Goal: Navigation & Orientation: Find specific page/section

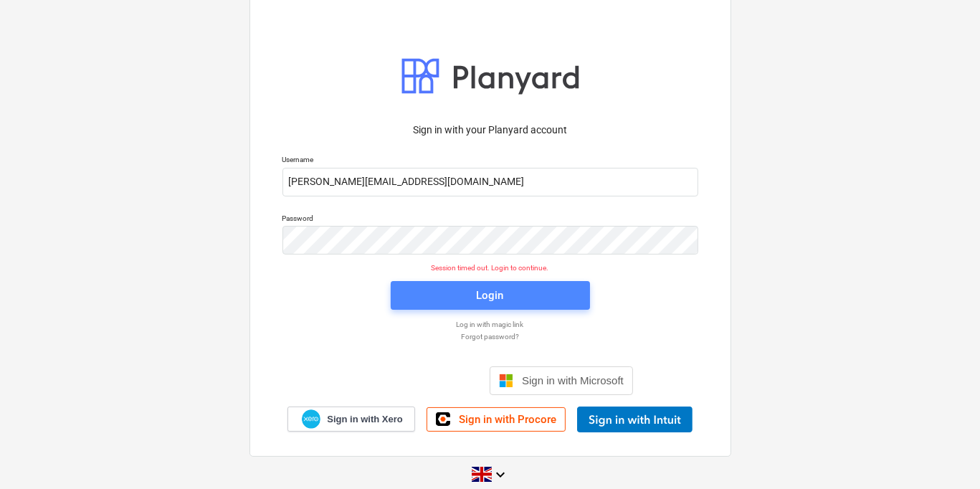
click at [458, 293] on span "Login" at bounding box center [490, 295] width 165 height 19
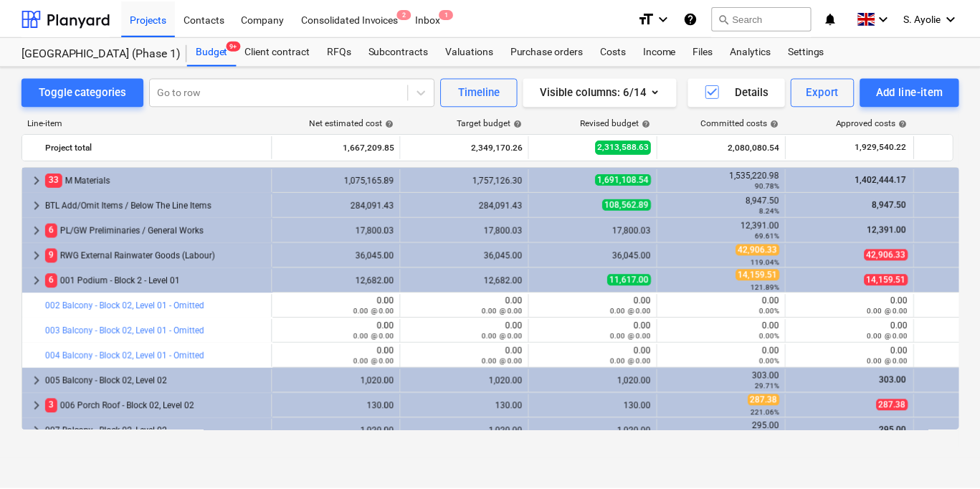
scroll to position [502, 0]
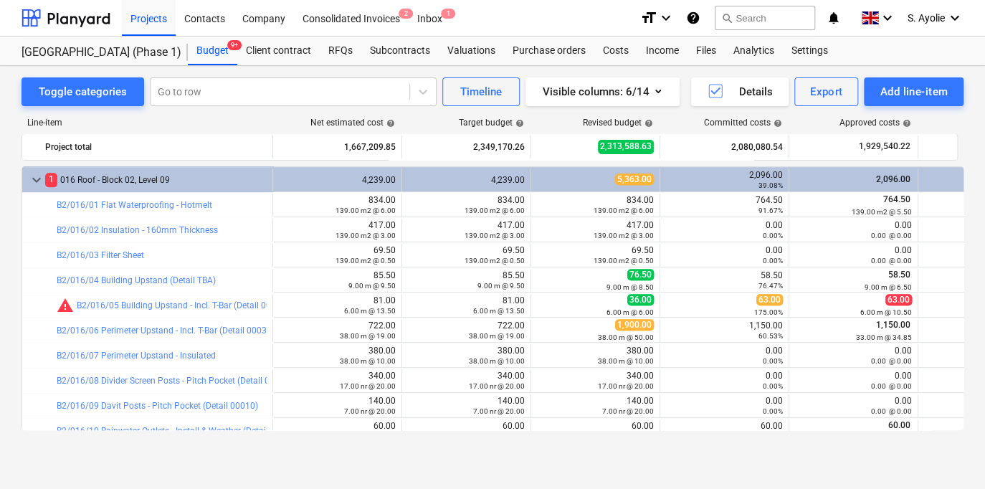
click at [484, 20] on div "Projects Contacts Company Consolidated Invoices 2 Inbox 1" at bounding box center [375, 18] width 507 height 36
click at [434, 19] on div "Inbox 1" at bounding box center [430, 17] width 42 height 37
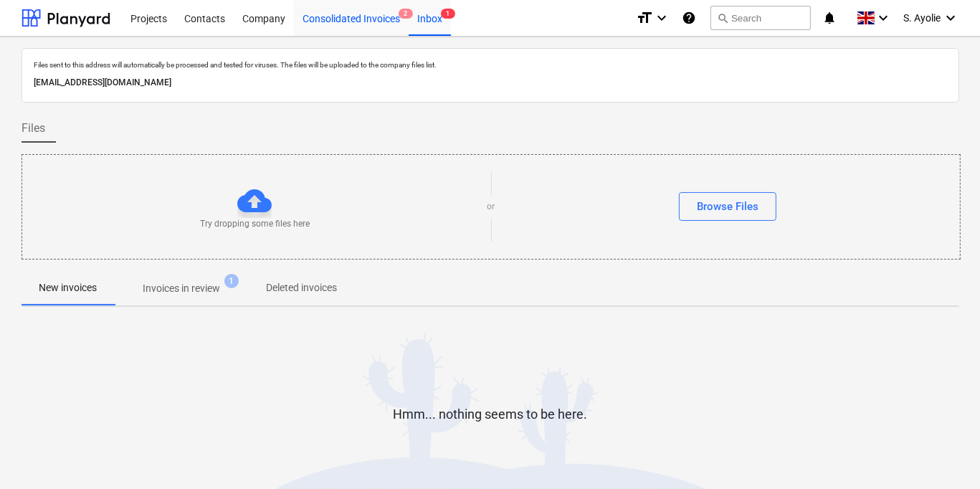
click at [366, 22] on div "Consolidated Invoices 2" at bounding box center [351, 17] width 115 height 37
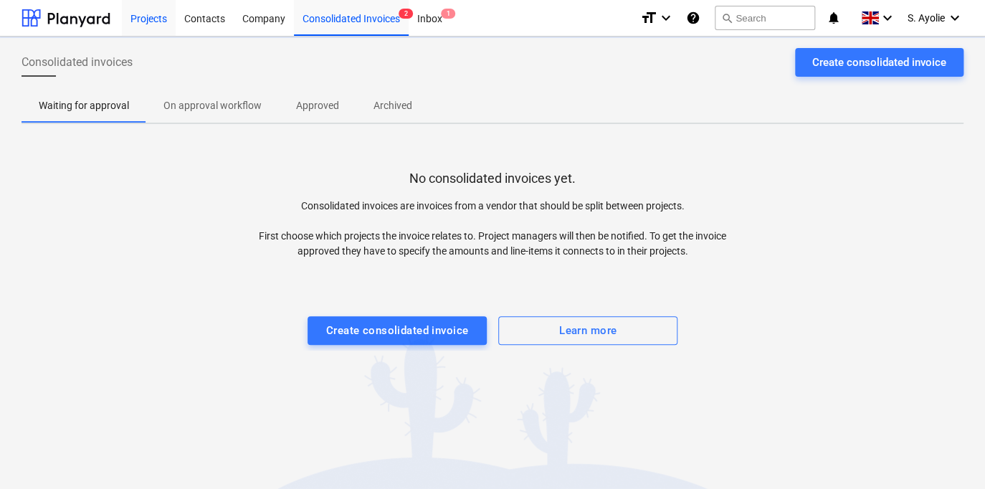
click at [139, 14] on div "Projects" at bounding box center [149, 17] width 54 height 37
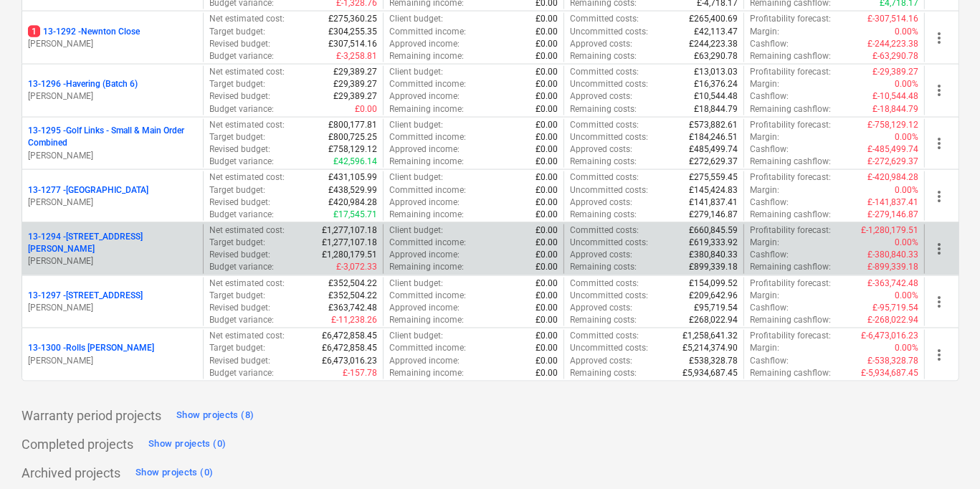
scroll to position [1787, 0]
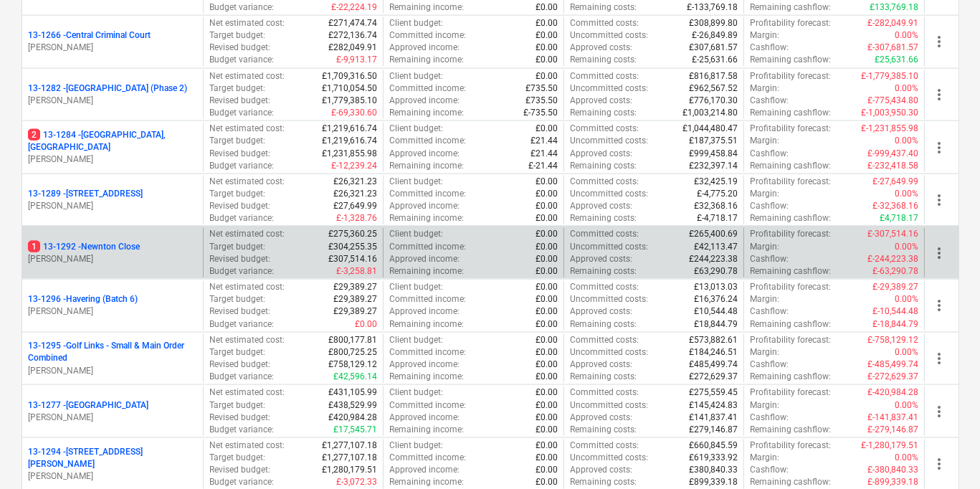
scroll to position [1858, 0]
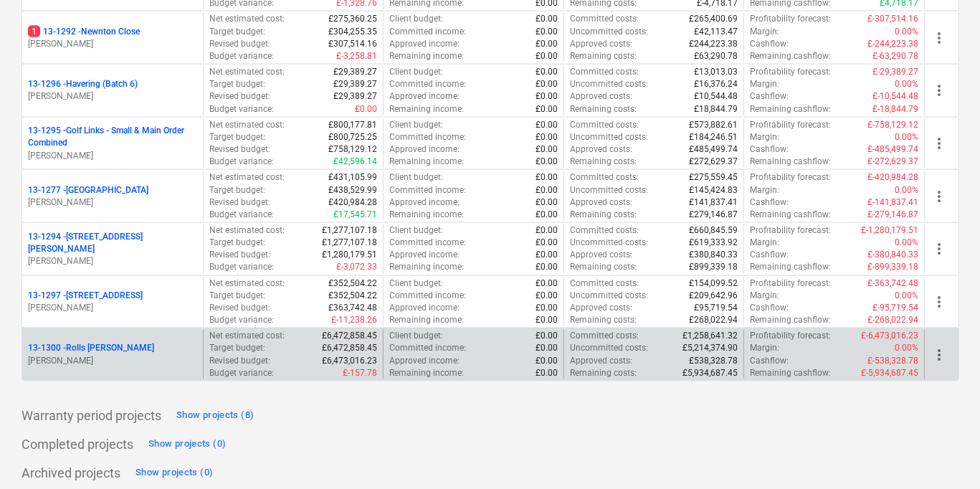
click at [162, 355] on p "[PERSON_NAME]" at bounding box center [112, 361] width 169 height 12
